Goal: Information Seeking & Learning: Understand process/instructions

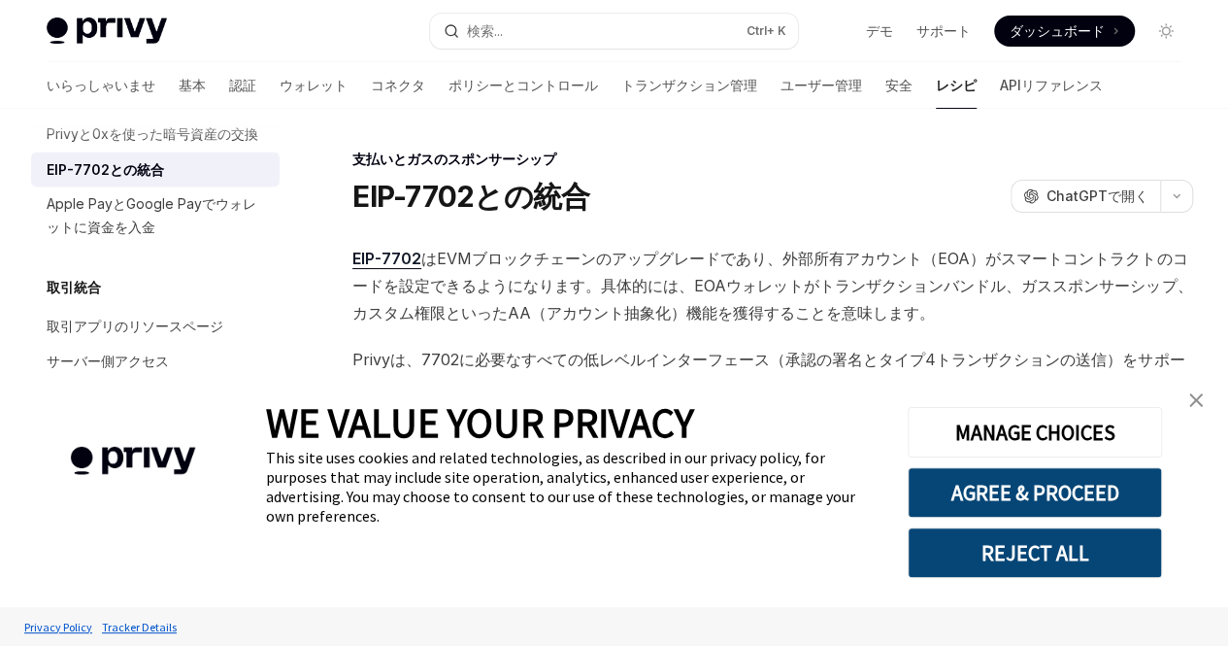
scroll to position [1736, 0]
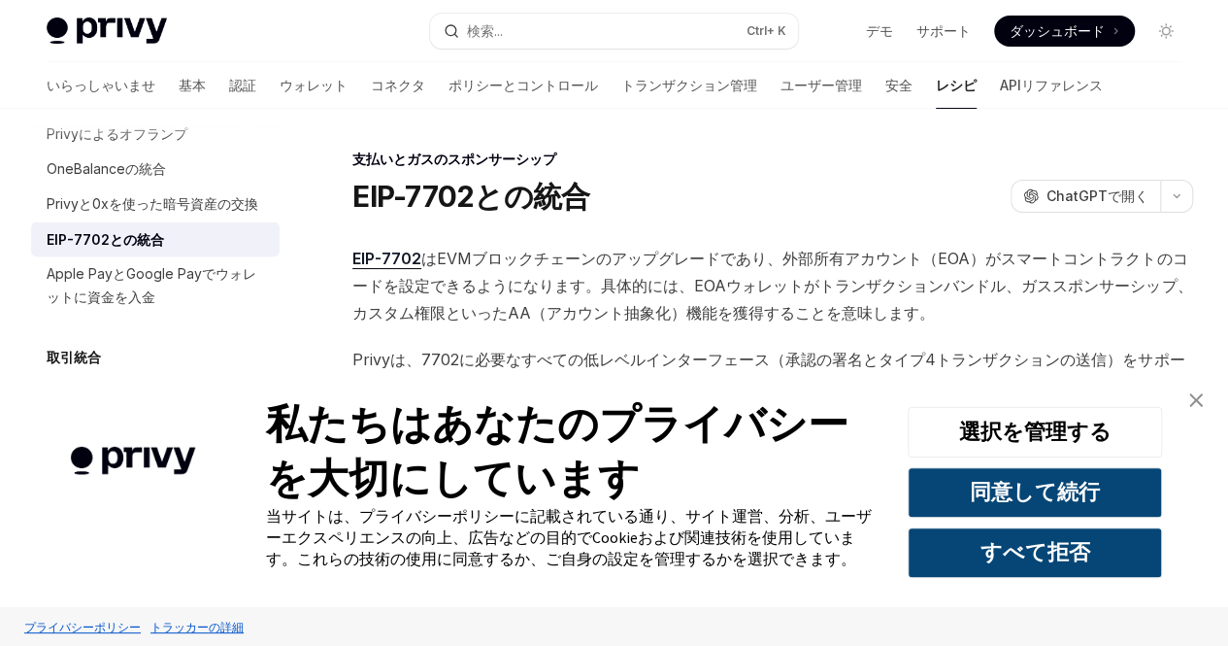
click at [1184, 399] on link "バナーを閉じる" at bounding box center [1196, 400] width 39 height 39
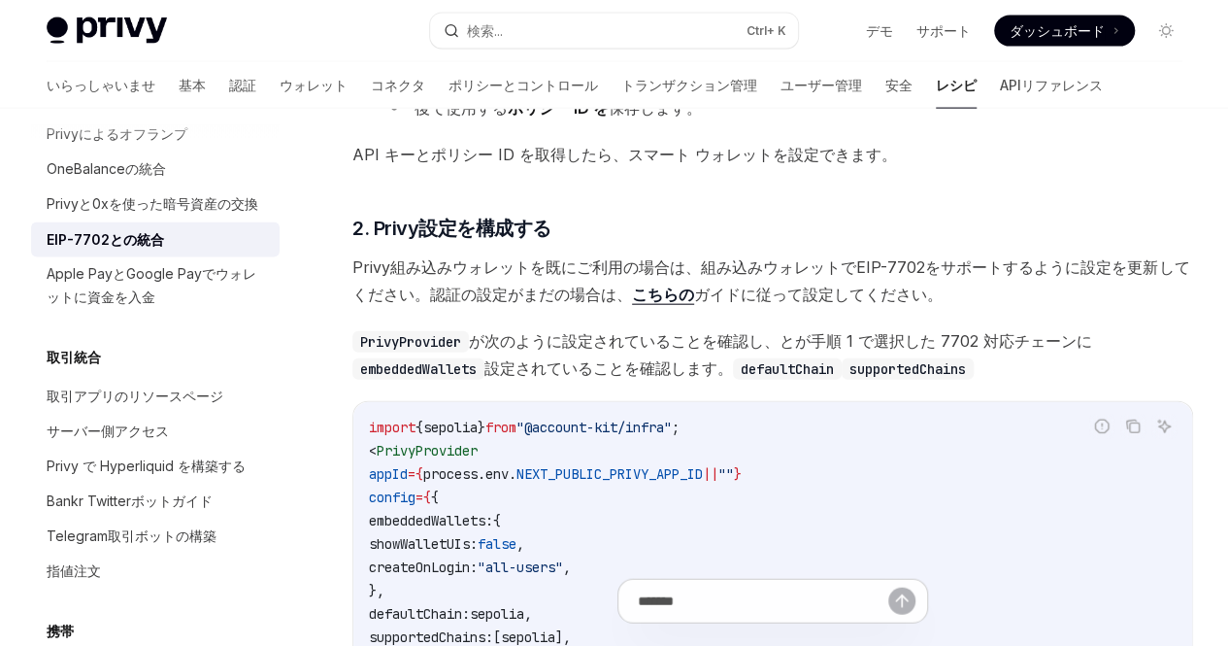
scroll to position [2116, 0]
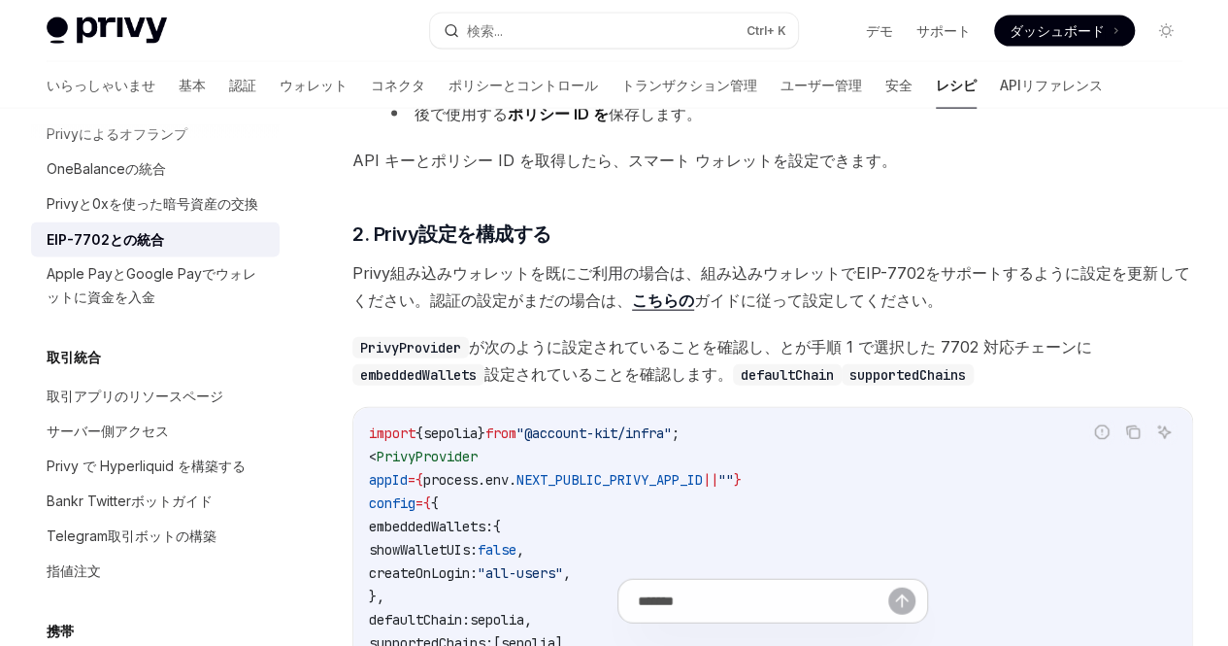
drag, startPoint x: 610, startPoint y: 392, endPoint x: 654, endPoint y: 506, distance: 122.1
click at [654, 127] on li "ガス スポンサーシップを有効にする: Gas Manager ダッシュボードにアクセスし 、手順 1 で作成したアプリの新しいスポンサーシップ ポリシーを作成…" at bounding box center [772, 36] width 841 height 183
click at [654, 88] on font "Ethereum Mainnet や Sepolia などの EIP-7702 をサポートするチェーンでガス スポンサーシップを有効にしてください。" at bounding box center [800, 65] width 770 height 47
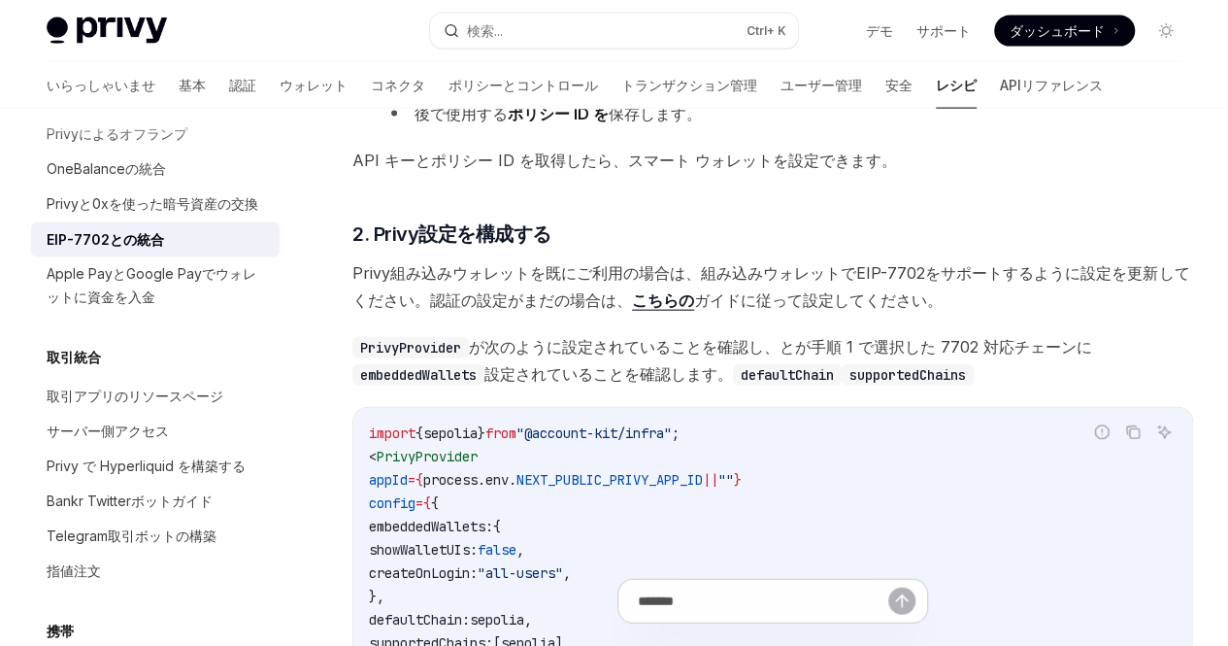
click at [654, 88] on font "Ethereum Mainnet や Sepolia などの EIP-7702 をサポートするチェーンでガス スポンサーシップを有効にしてください。" at bounding box center [800, 65] width 770 height 47
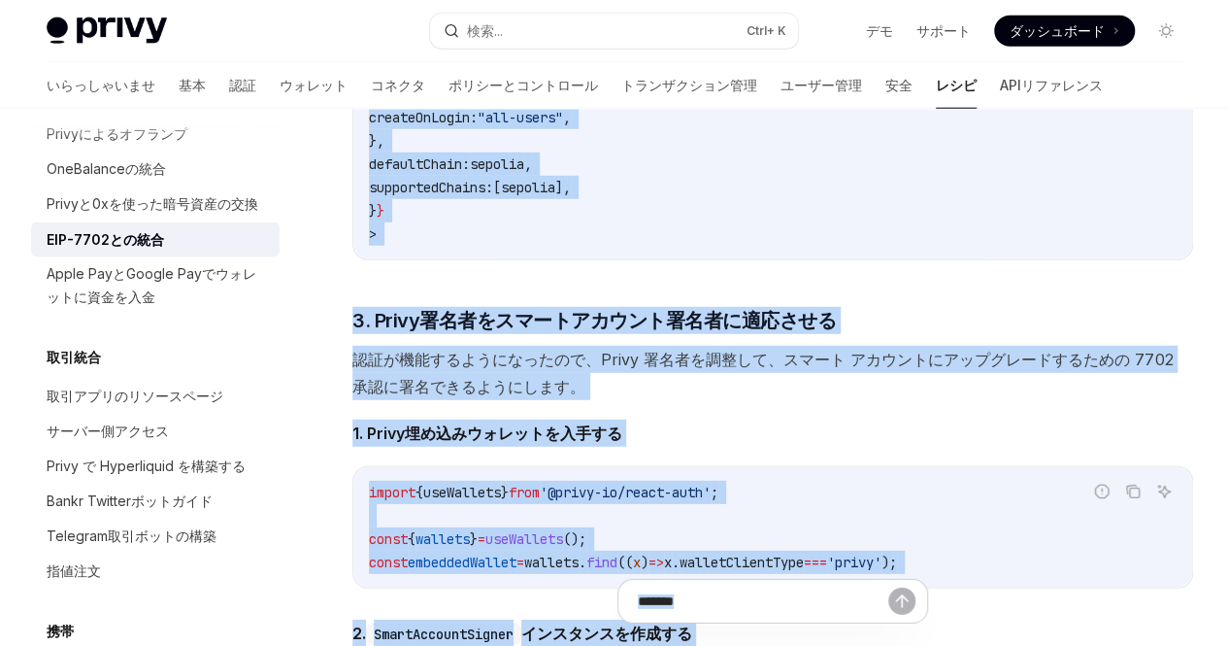
scroll to position [2630, 0]
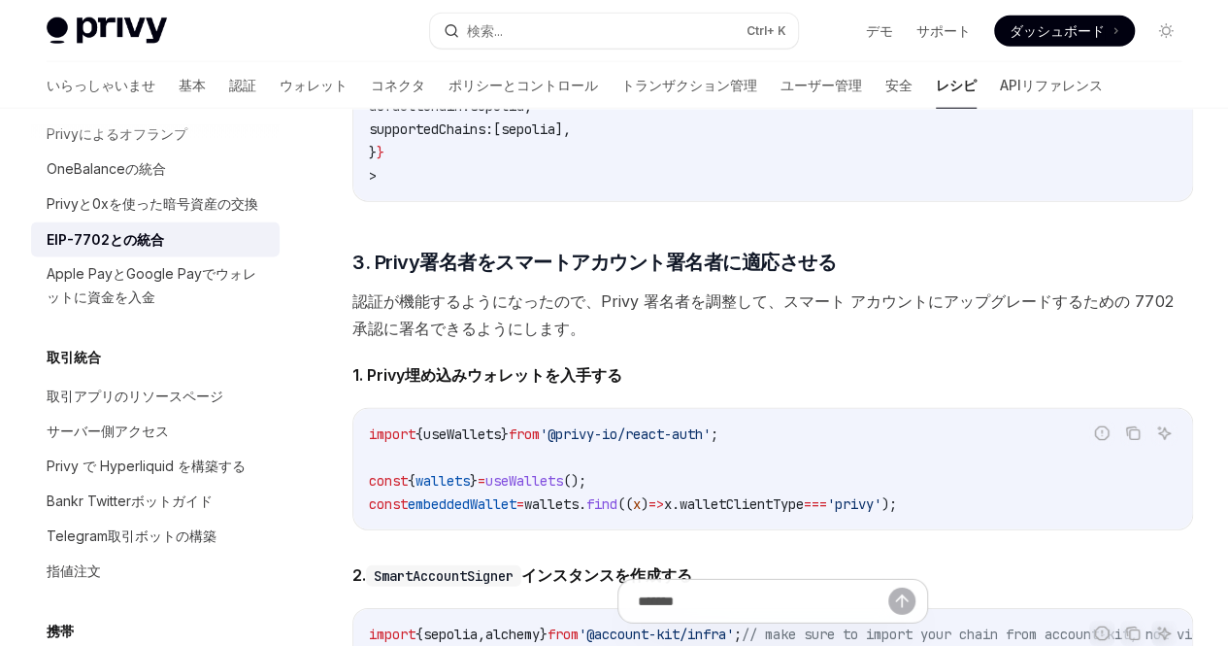
drag, startPoint x: 654, startPoint y: 505, endPoint x: 614, endPoint y: 317, distance: 192.7
click at [614, 317] on div "このガイドでは、 Alchemy の EIP-7702 サポートを使用して、 Privy 組み込みウォレットを、ガス スポンサーシップ、バッチ トランザクショ…" at bounding box center [772, 535] width 841 height 3231
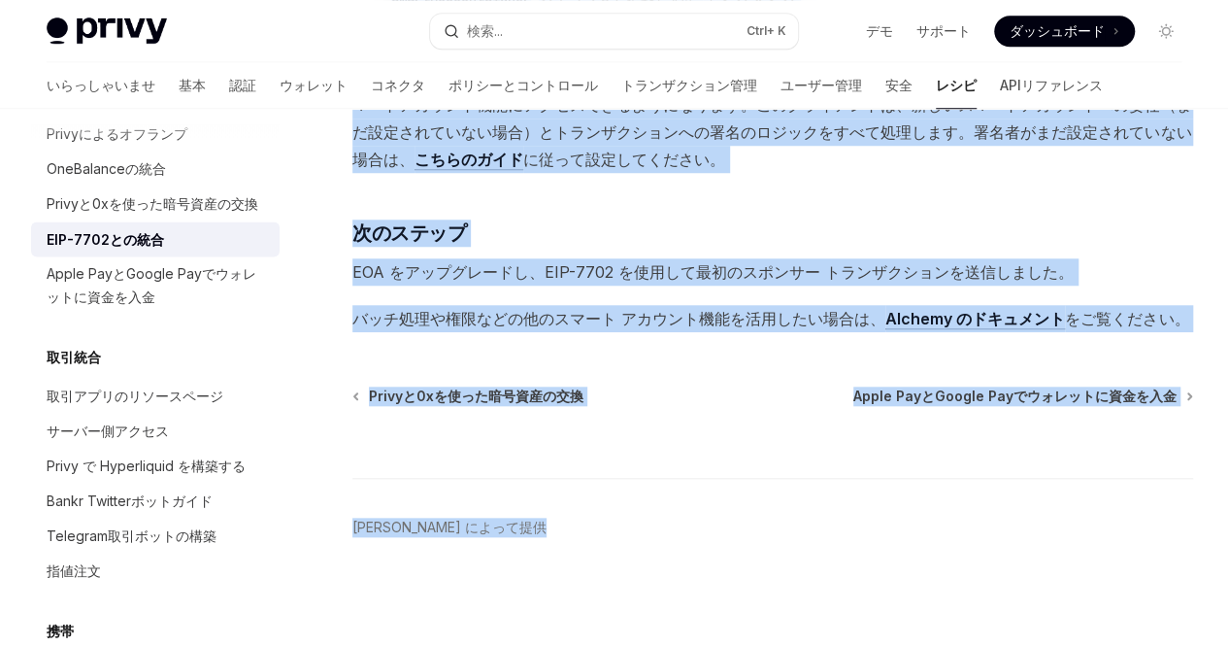
scroll to position [5245, 0]
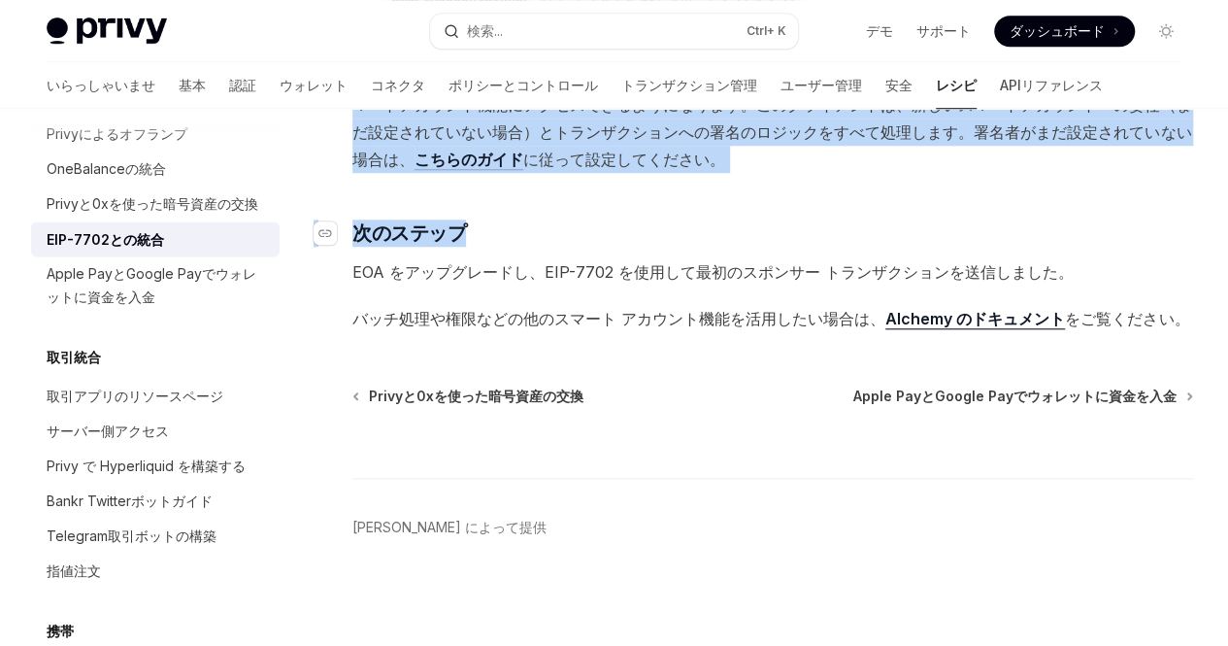
drag, startPoint x: 614, startPoint y: 317, endPoint x: 658, endPoint y: 157, distance: 165.4
click at [658, 219] on h3 "​ 次のステップ" at bounding box center [772, 232] width 841 height 27
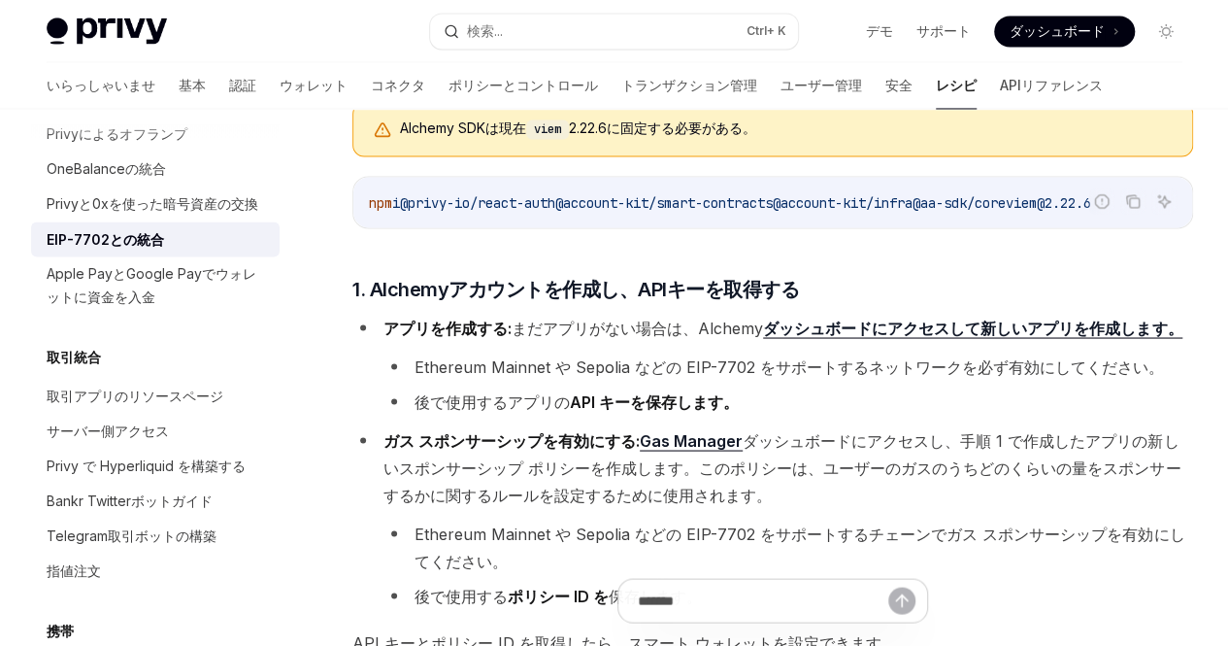
scroll to position [1529, 0]
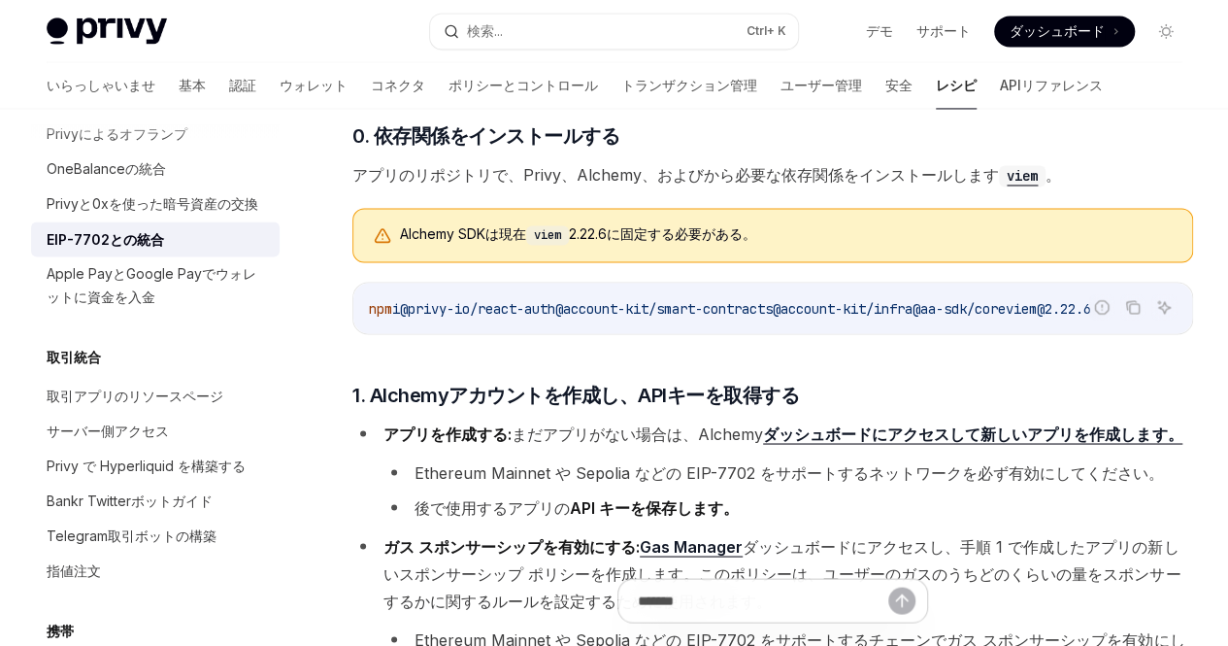
type textarea "*"
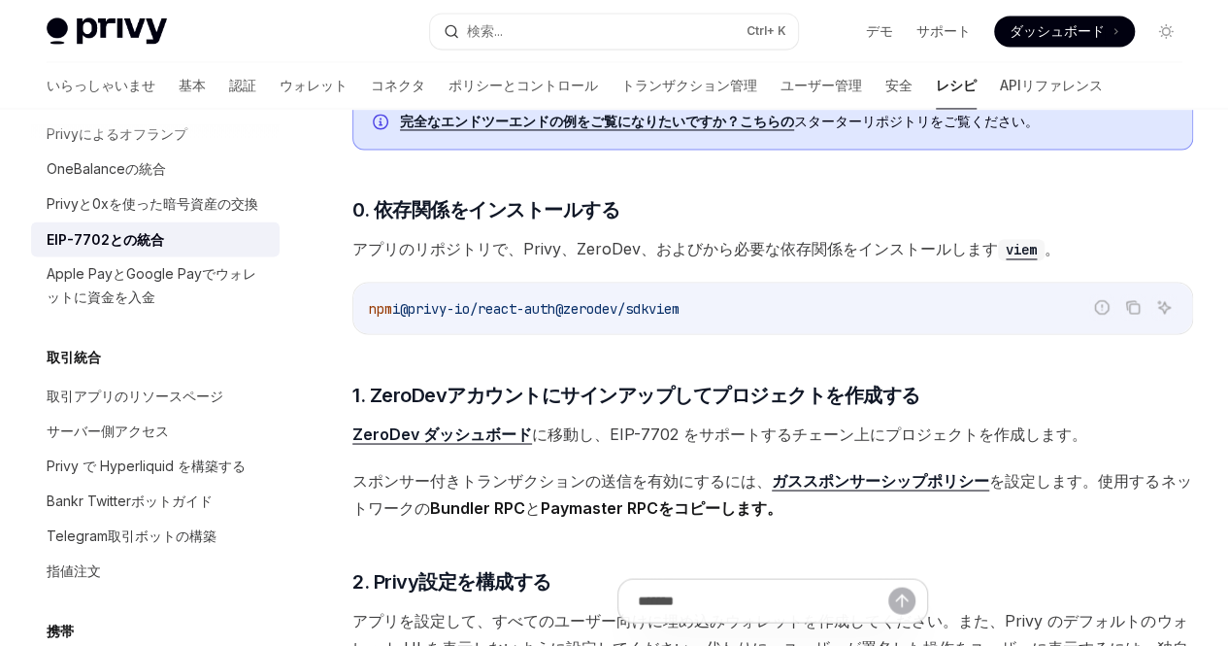
click at [563, 72] on font "Privy と組み合わせて使用​​し、ユーザーがガスレス (スポンサー付き) トランザクションを送信できるようにする方法" at bounding box center [768, 48] width 832 height 47
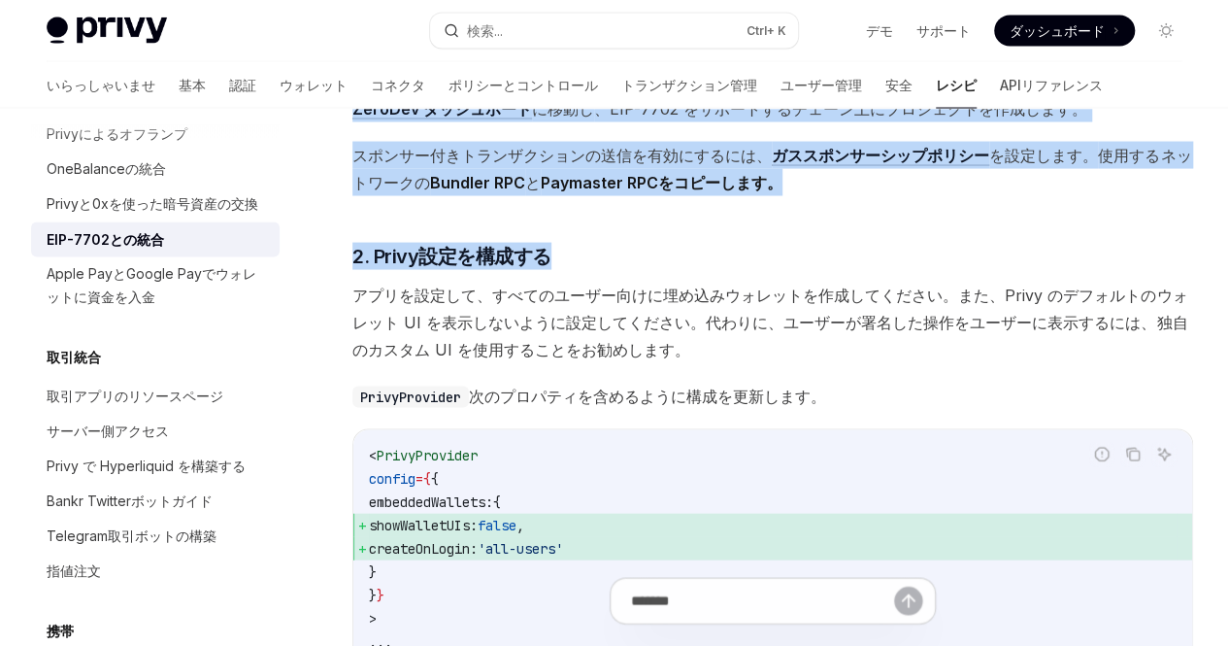
scroll to position [1881, 0]
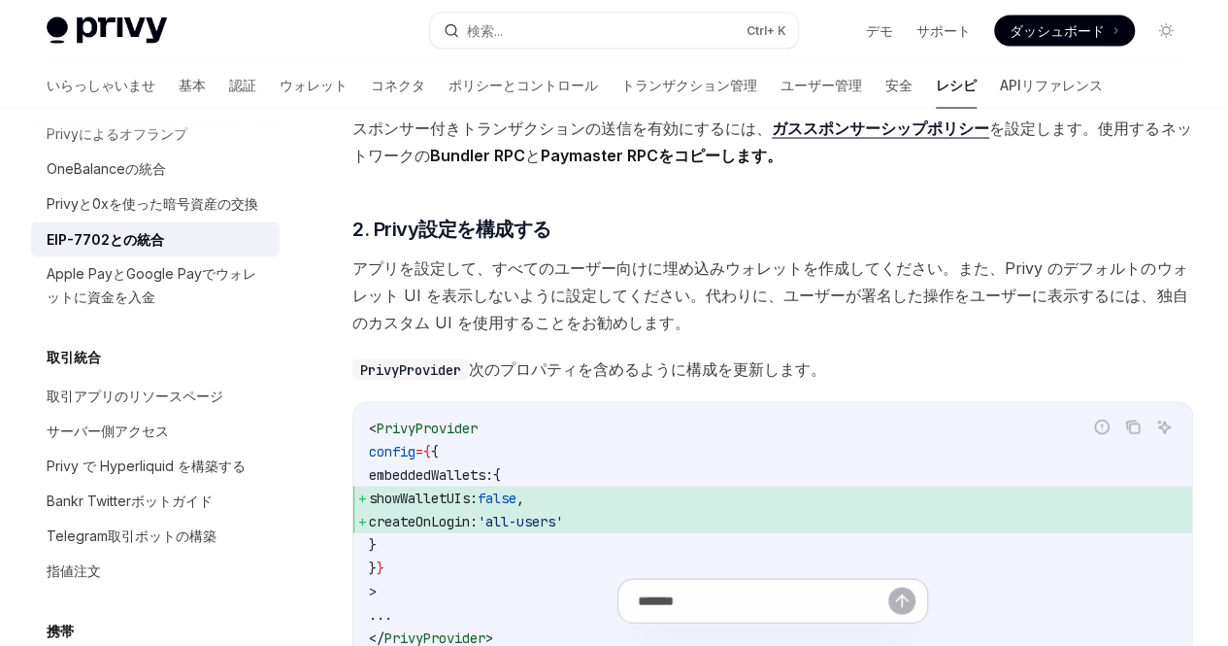
drag, startPoint x: 563, startPoint y: 344, endPoint x: 599, endPoint y: 365, distance: 41.8
drag, startPoint x: 599, startPoint y: 365, endPoint x: 602, endPoint y: 393, distance: 28.3
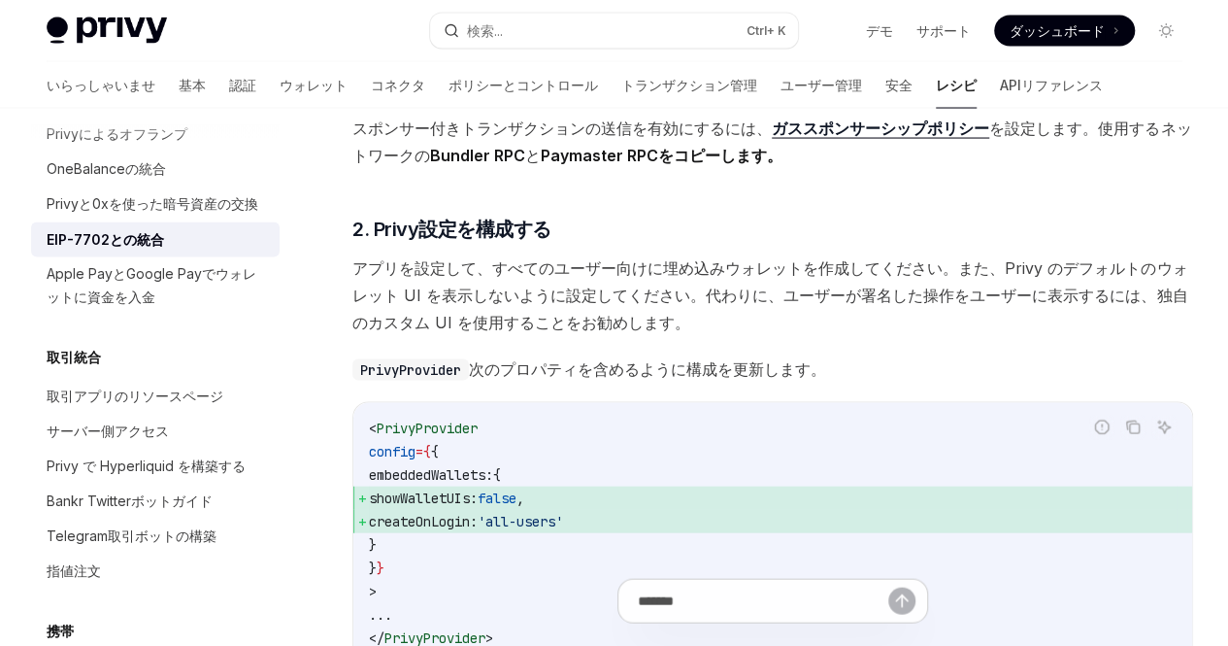
click at [509, 91] on font "ZeroDev ダッシュボード" at bounding box center [442, 81] width 180 height 19
